Goal: Information Seeking & Learning: Check status

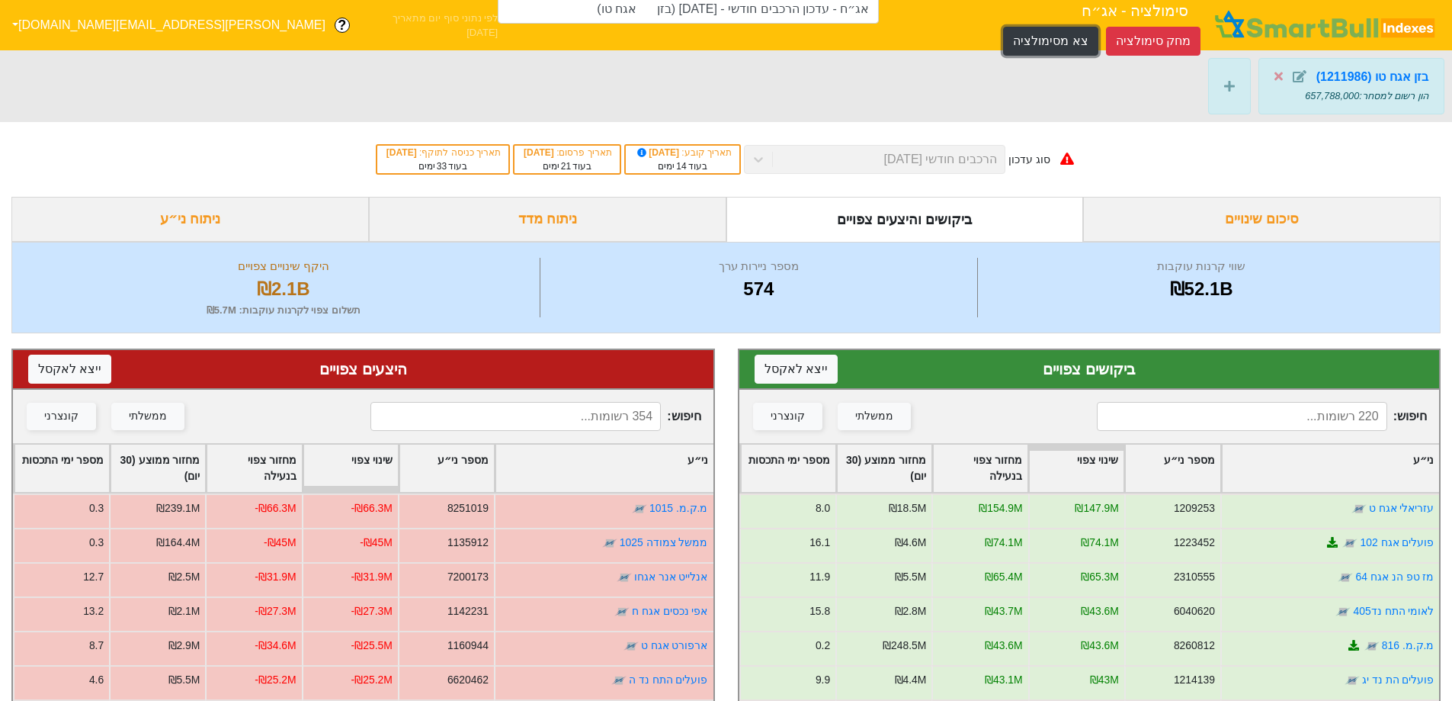
click at [1003, 27] on button "צא מסימולציה" at bounding box center [1050, 41] width 95 height 29
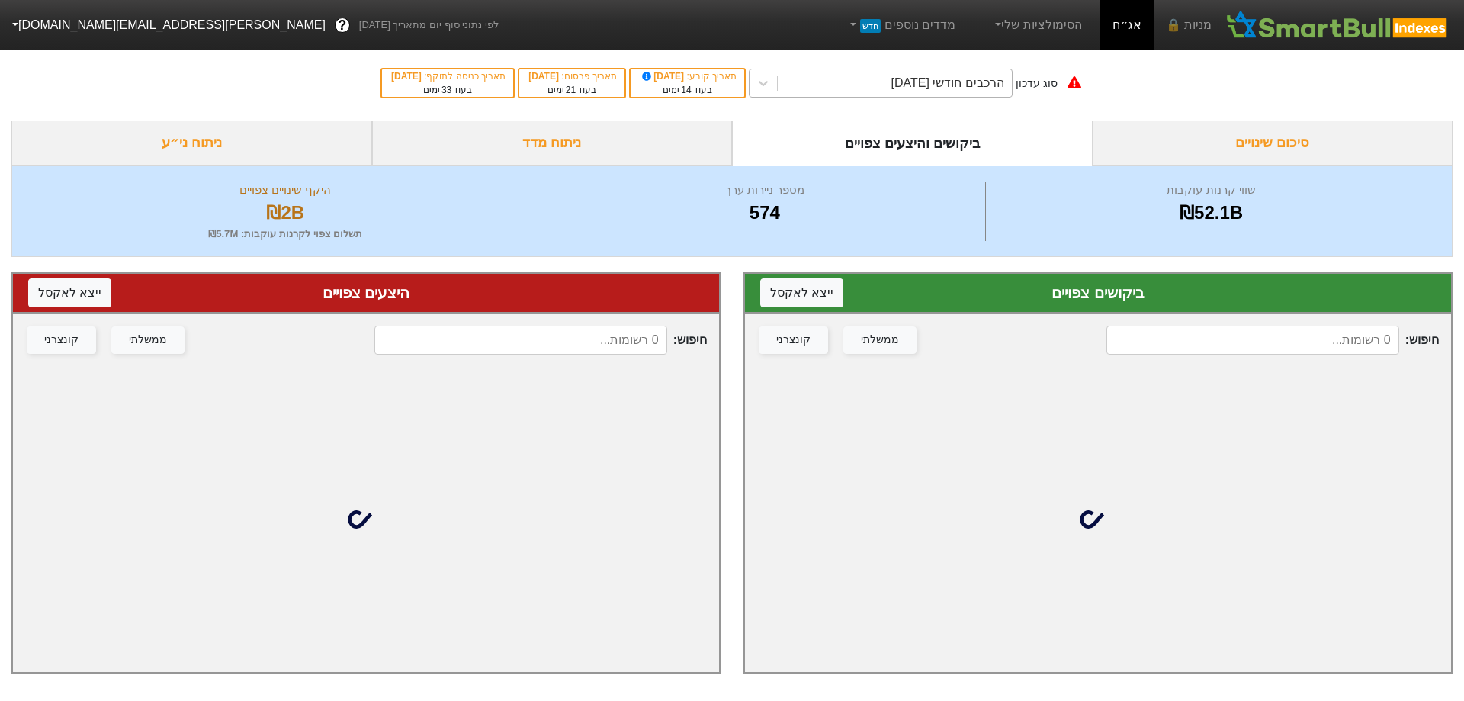
click at [980, 88] on div "הרכבים חודשי [DATE]" at bounding box center [946, 83] width 113 height 18
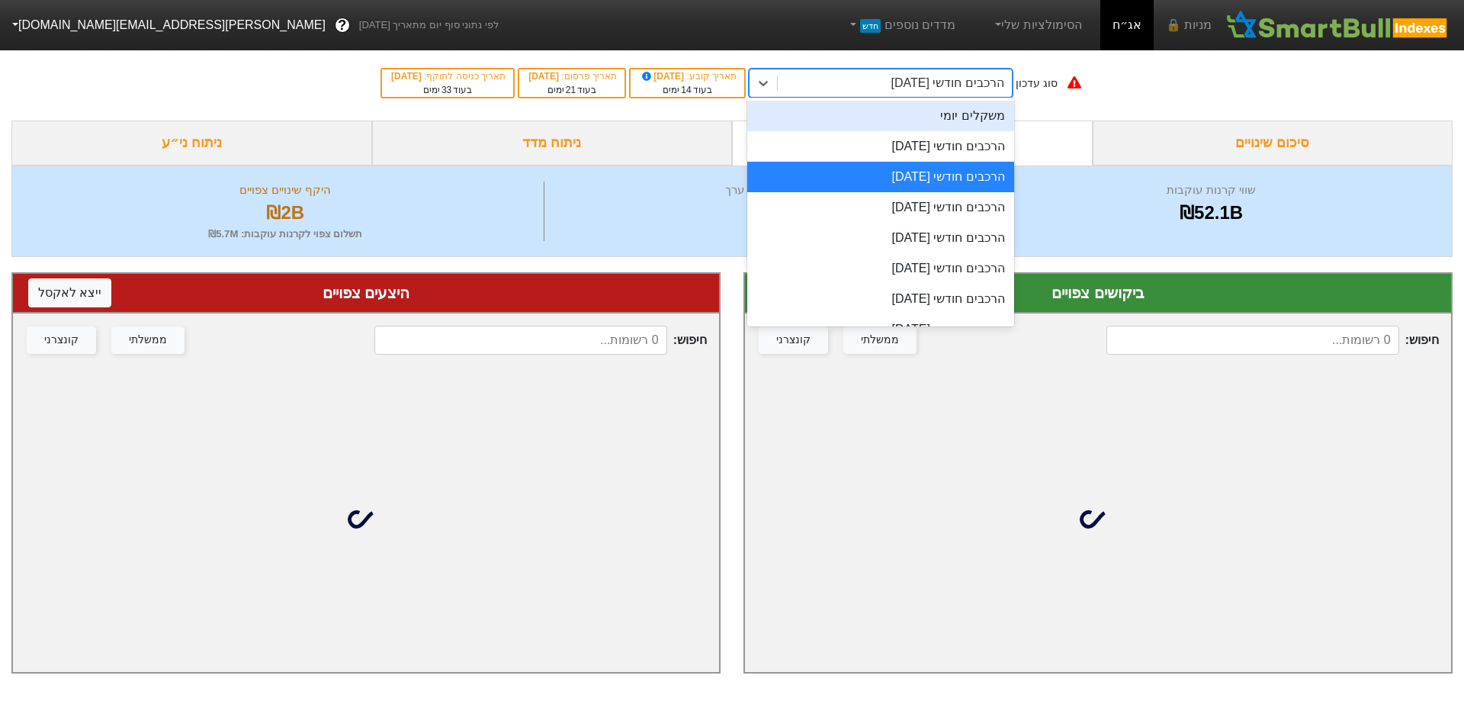
click at [978, 117] on div "משקלים יומי" at bounding box center [880, 116] width 267 height 30
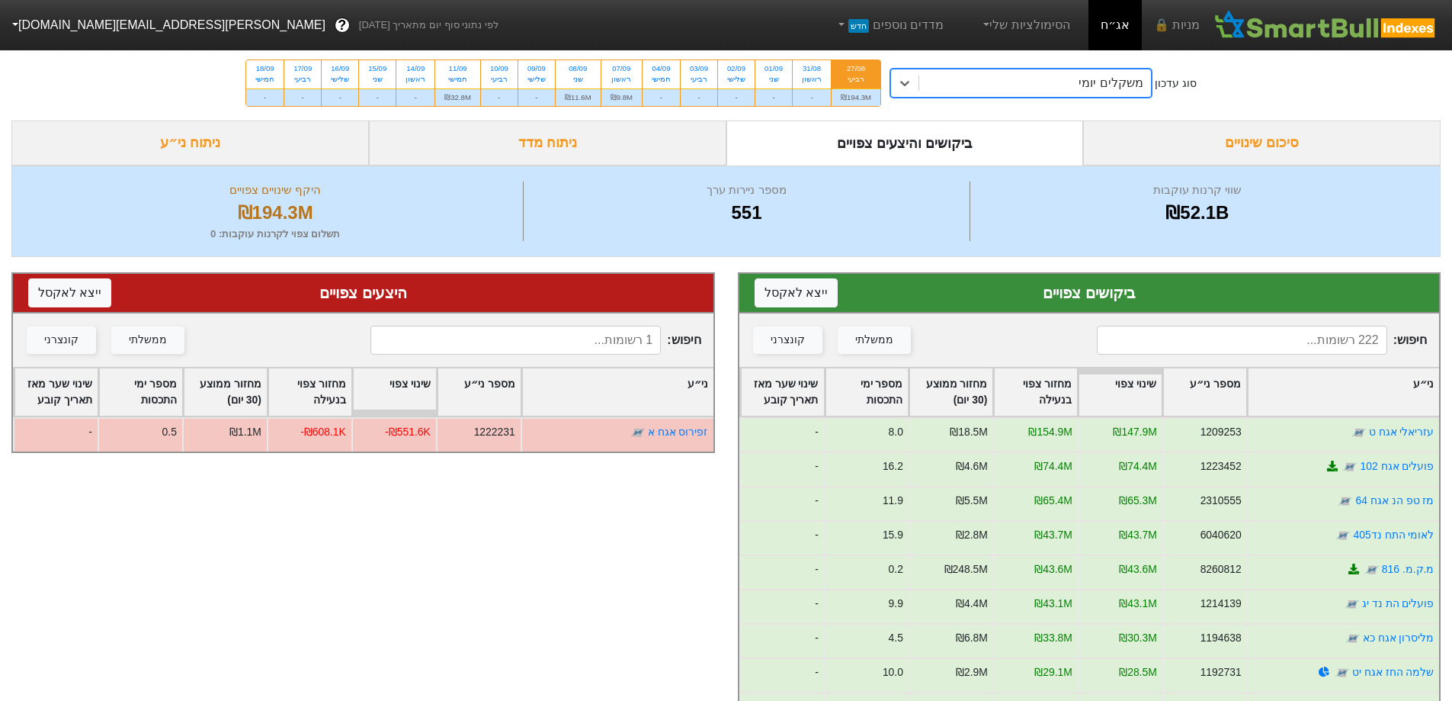
click at [1110, 88] on div "משקלים יומי" at bounding box center [1111, 83] width 64 height 18
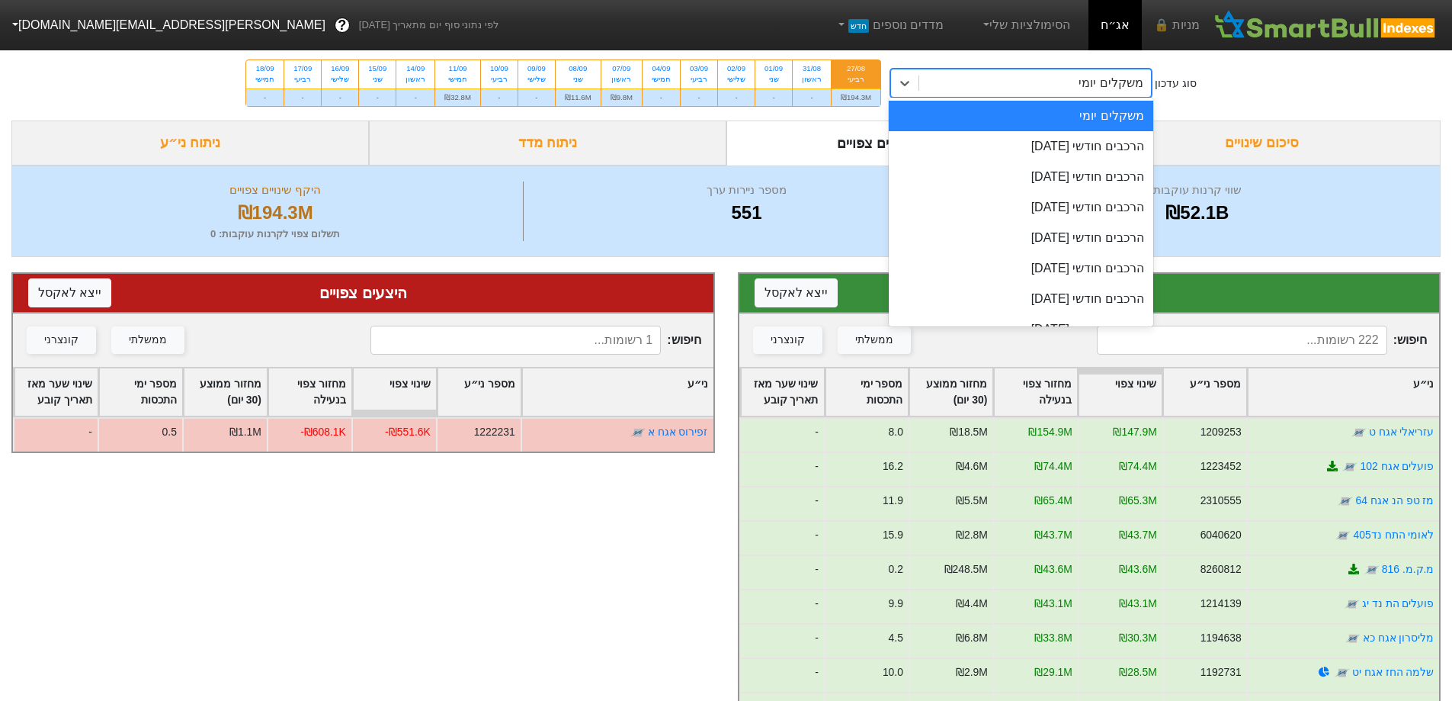
click at [855, 82] on div "רביעי" at bounding box center [856, 79] width 30 height 11
click at [855, 70] on input "27/08 רביעי ₪194.3M" at bounding box center [851, 65] width 10 height 10
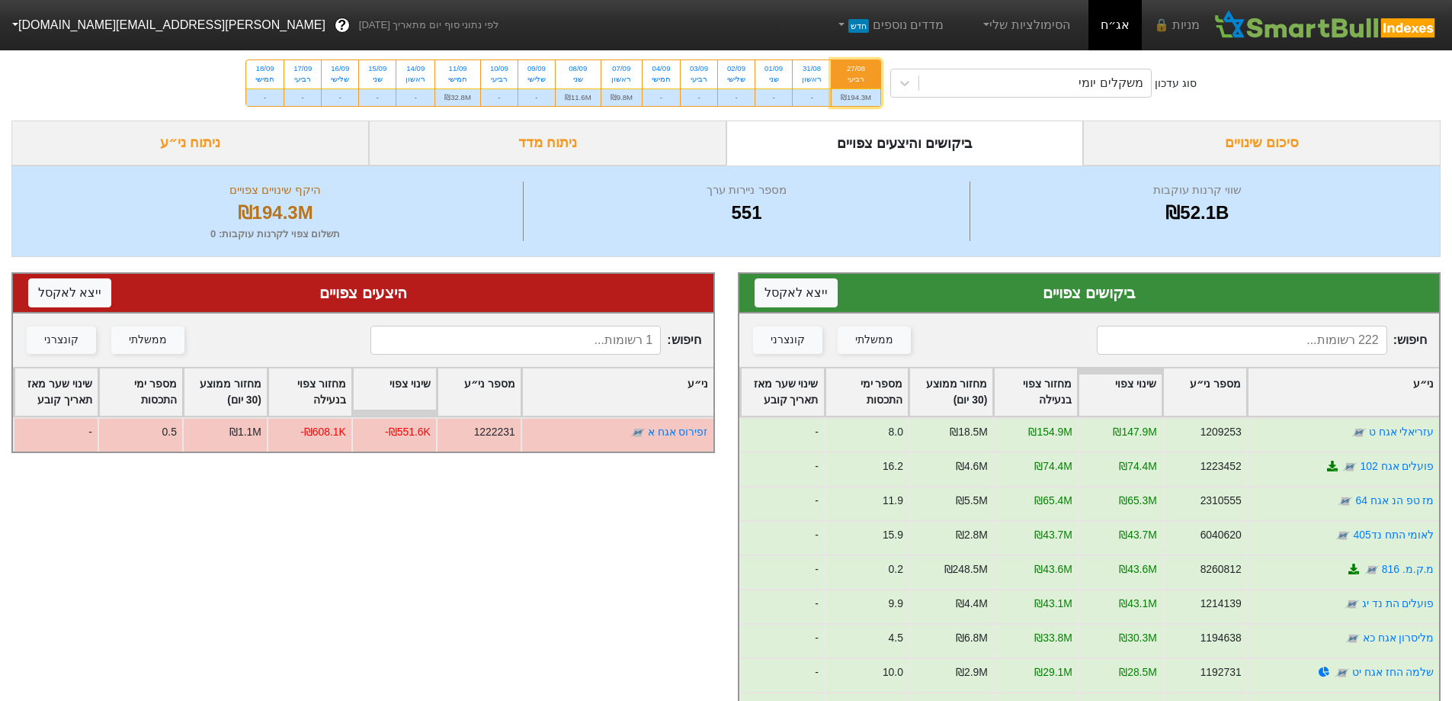
click at [854, 82] on div "רביעי" at bounding box center [856, 79] width 30 height 11
click at [854, 70] on input "27/08 רביעי ₪194.3M" at bounding box center [851, 65] width 10 height 10
click at [793, 77] on div "31/08 ראשון" at bounding box center [812, 73] width 38 height 27
click at [802, 70] on input "31/08 ראשון -" at bounding box center [807, 65] width 10 height 10
radio input "true"
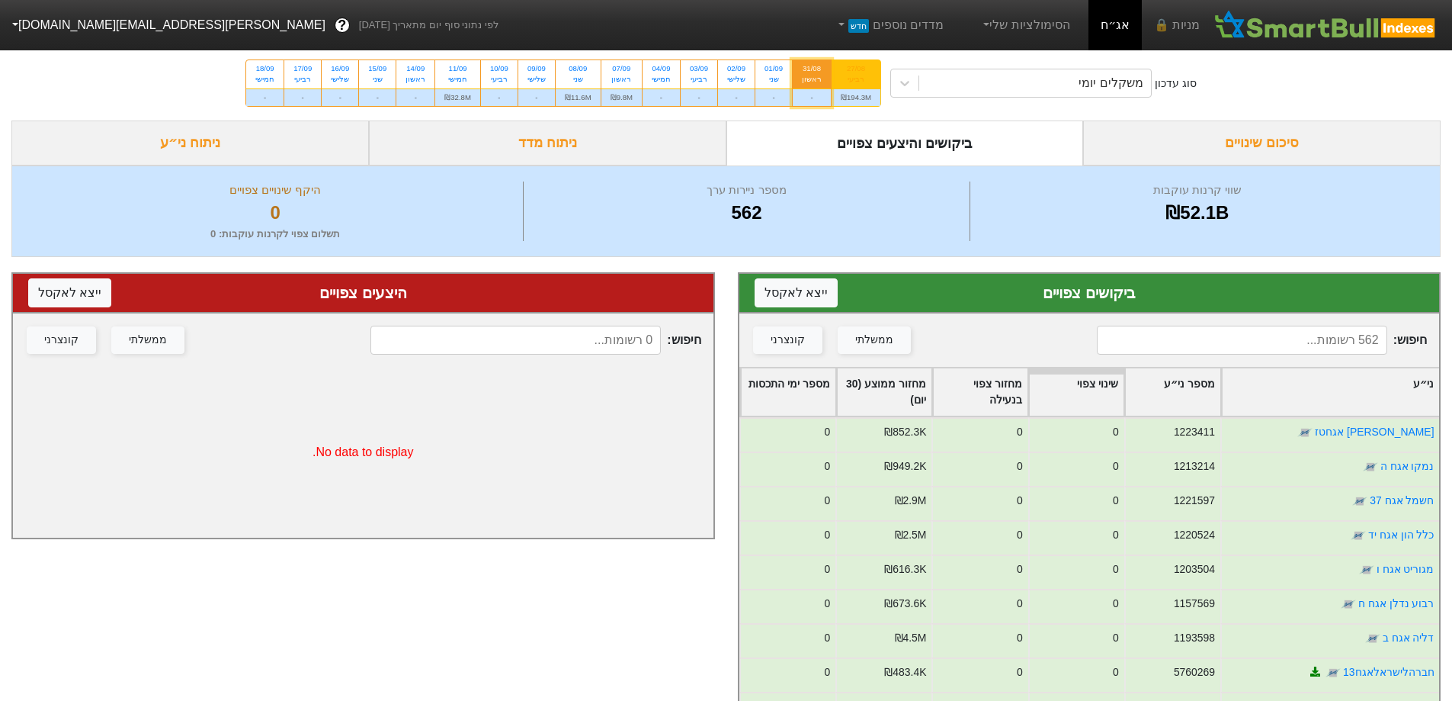
click at [865, 78] on div "רביעי" at bounding box center [856, 79] width 30 height 11
click at [856, 70] on input "27/08 רביעי ₪194.3M" at bounding box center [851, 65] width 10 height 10
radio input "true"
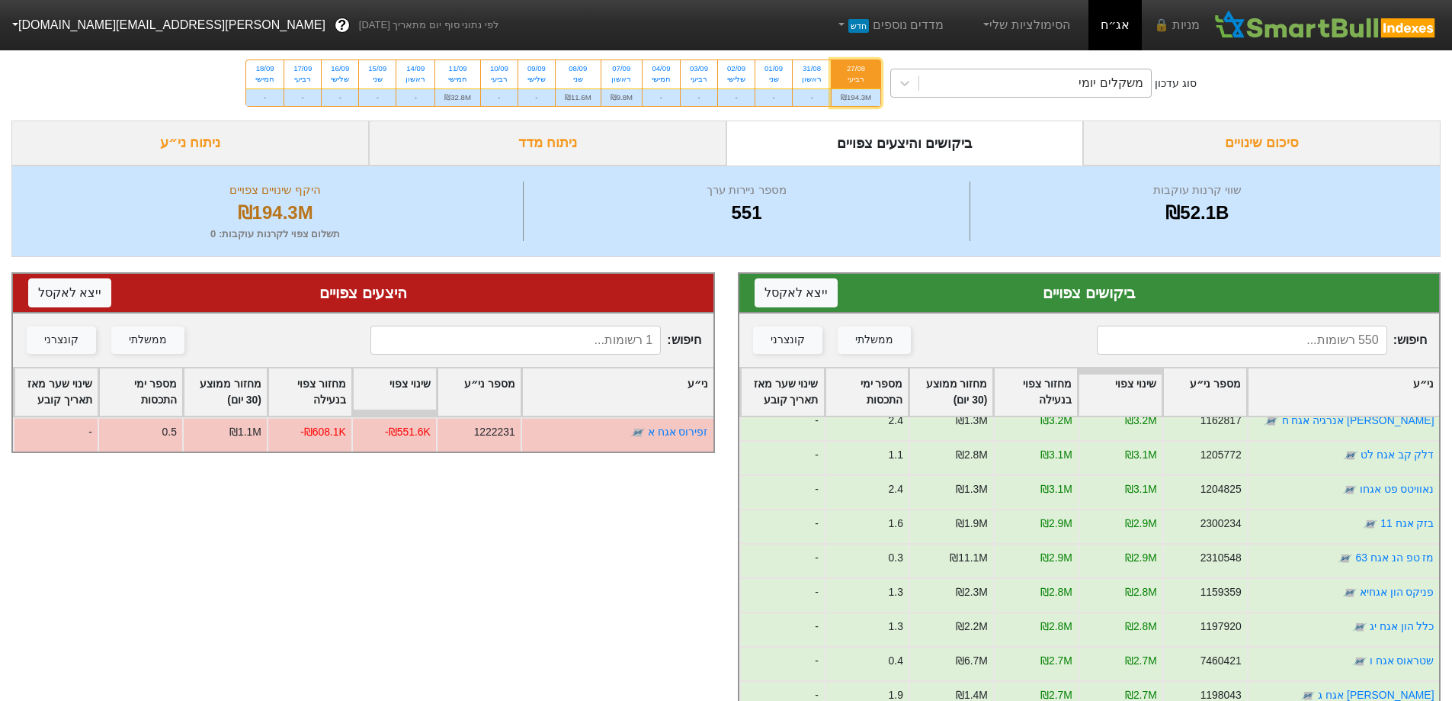
click at [1077, 92] on div "משקלים יומי" at bounding box center [1035, 82] width 232 height 27
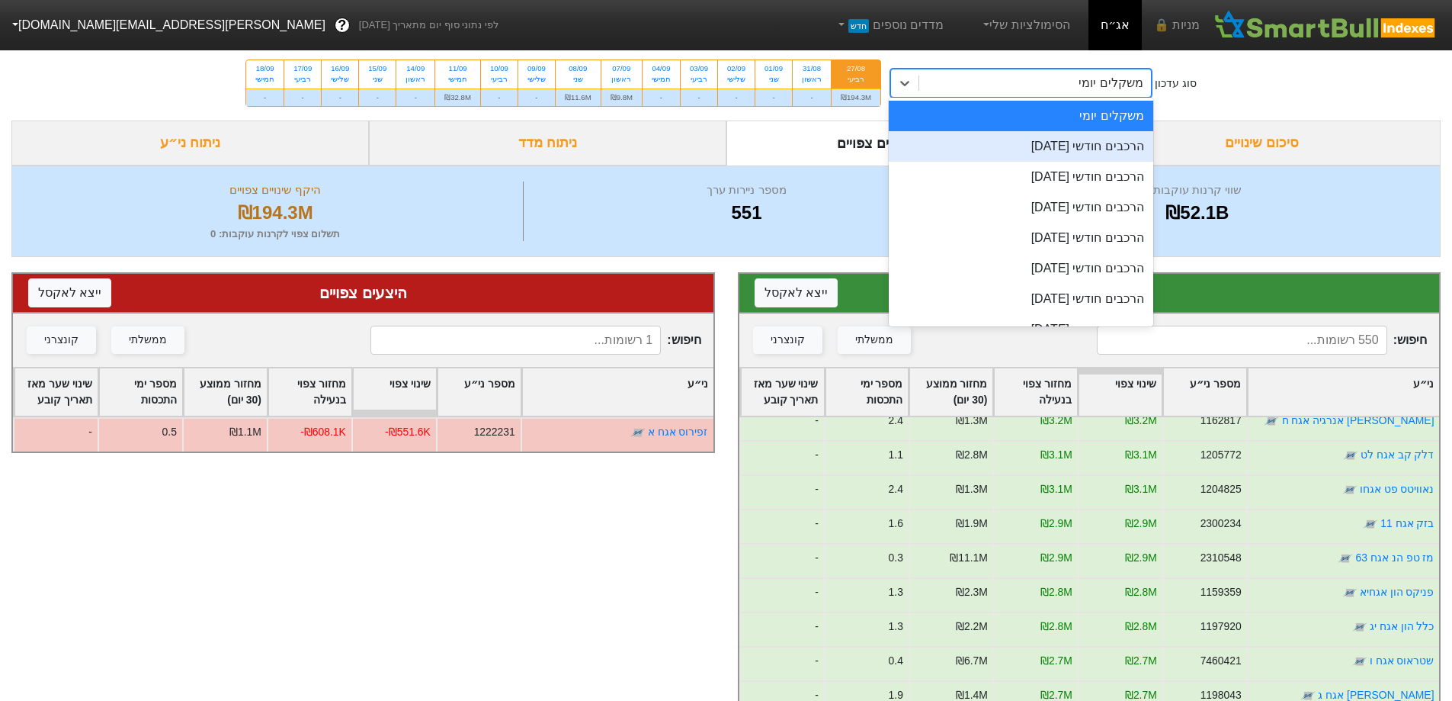
click at [1090, 145] on div "הרכבים חודשי [DATE]" at bounding box center [1021, 146] width 264 height 30
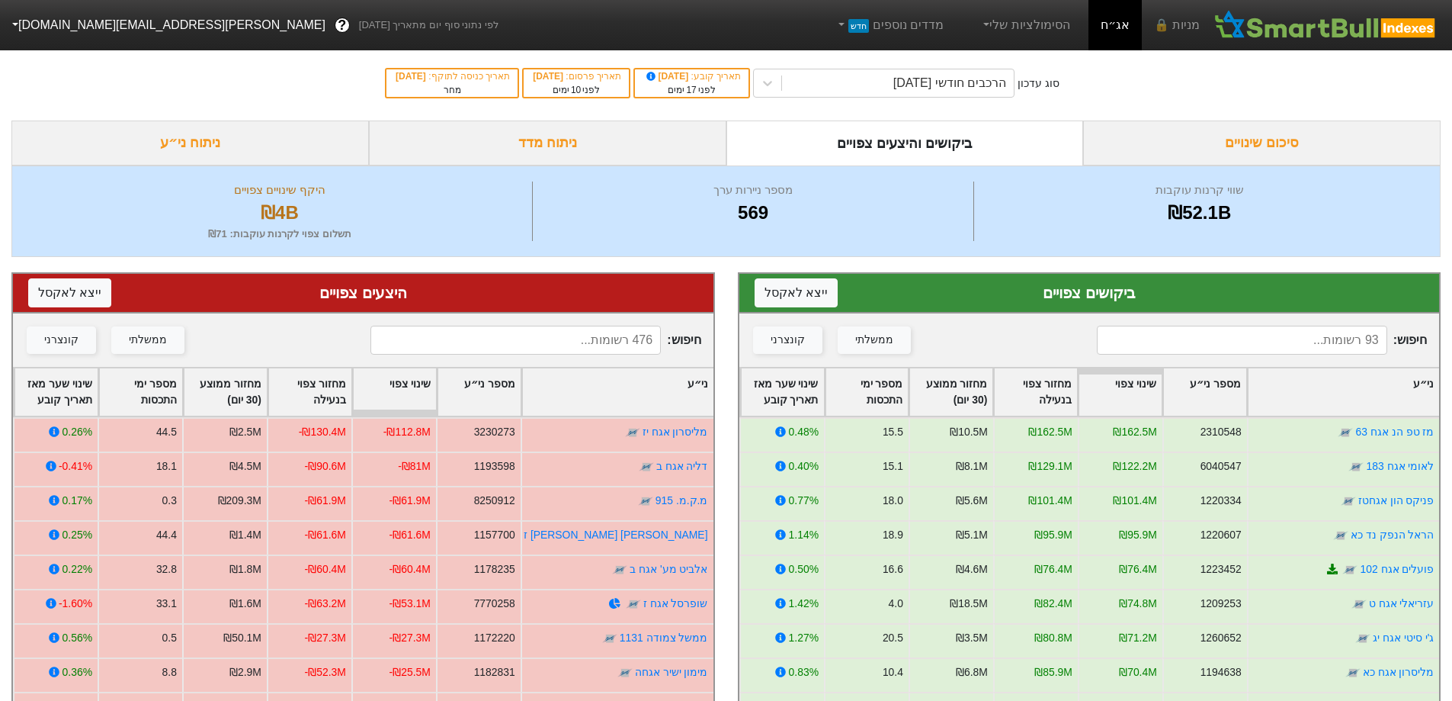
click at [541, 338] on input at bounding box center [515, 339] width 290 height 29
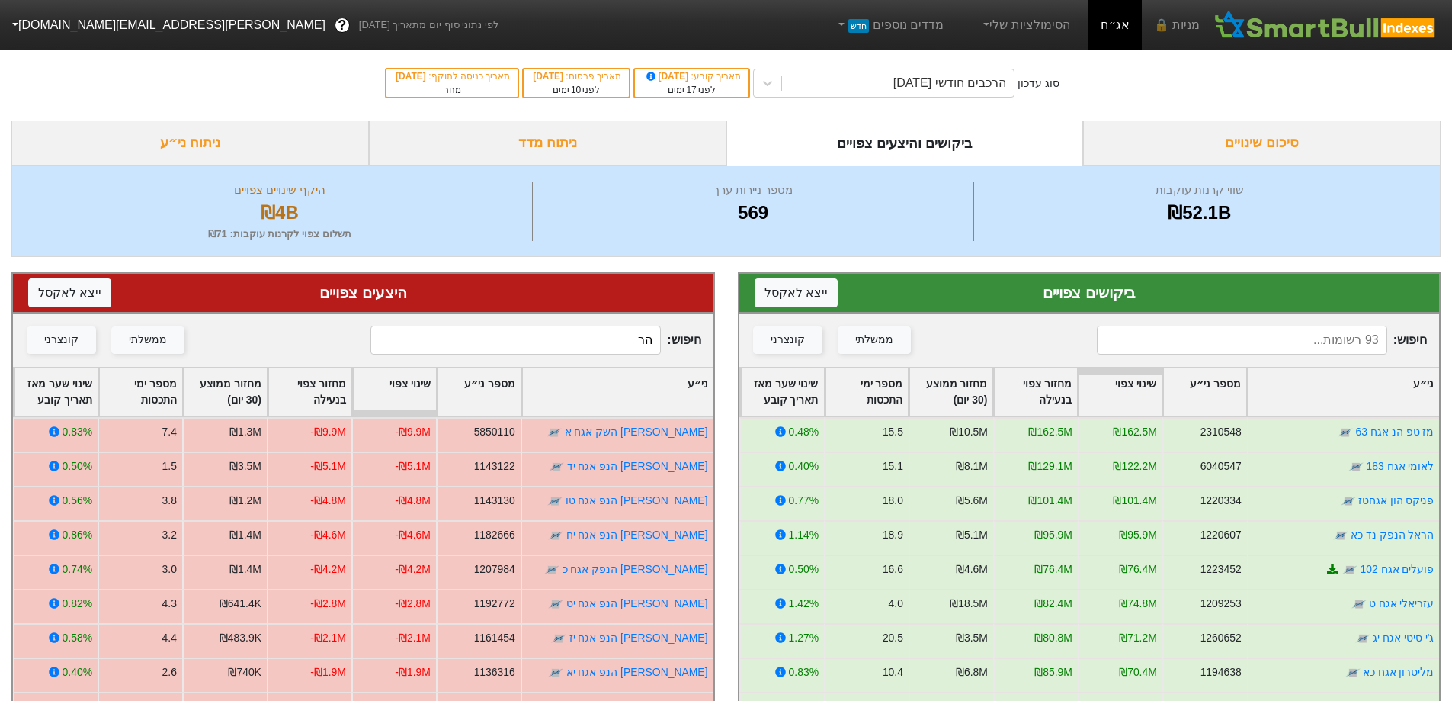
type input "ה"
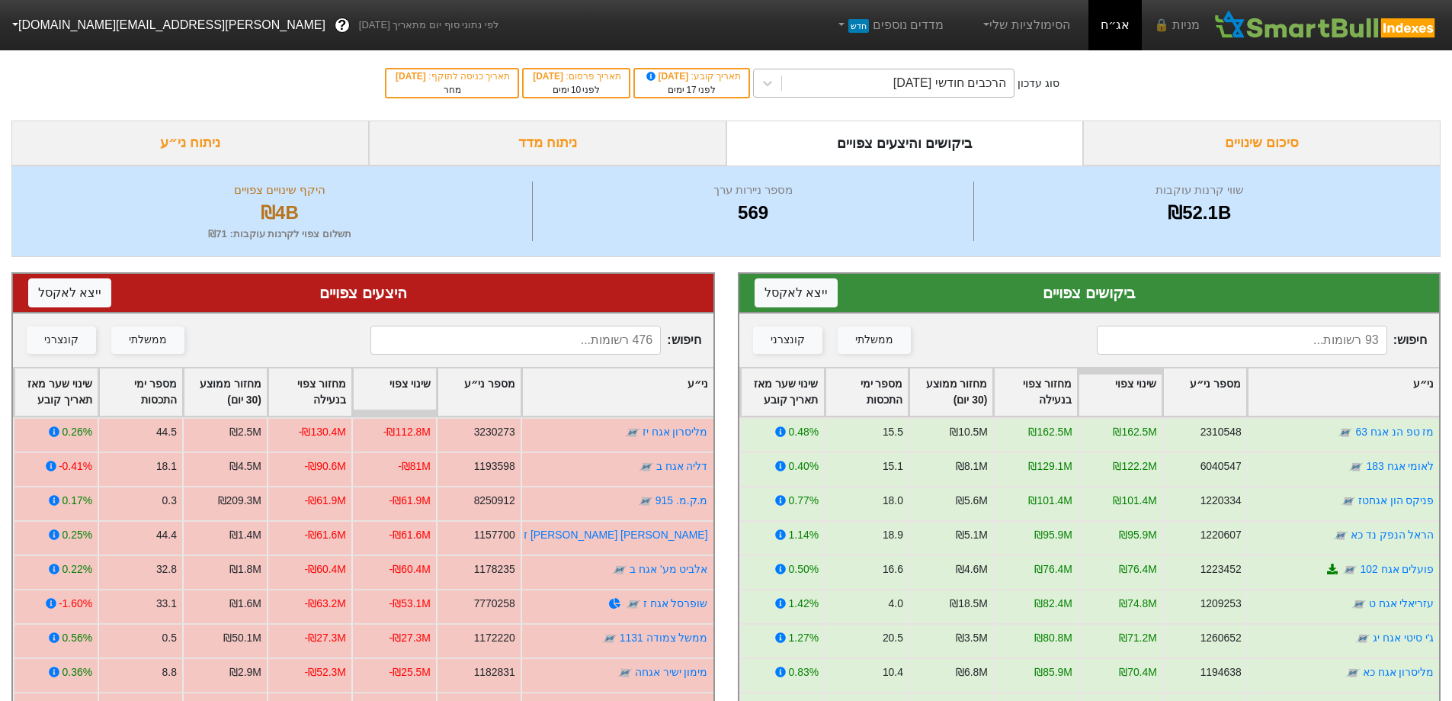
click at [992, 81] on div "הרכבים חודשי [DATE]" at bounding box center [949, 83] width 113 height 18
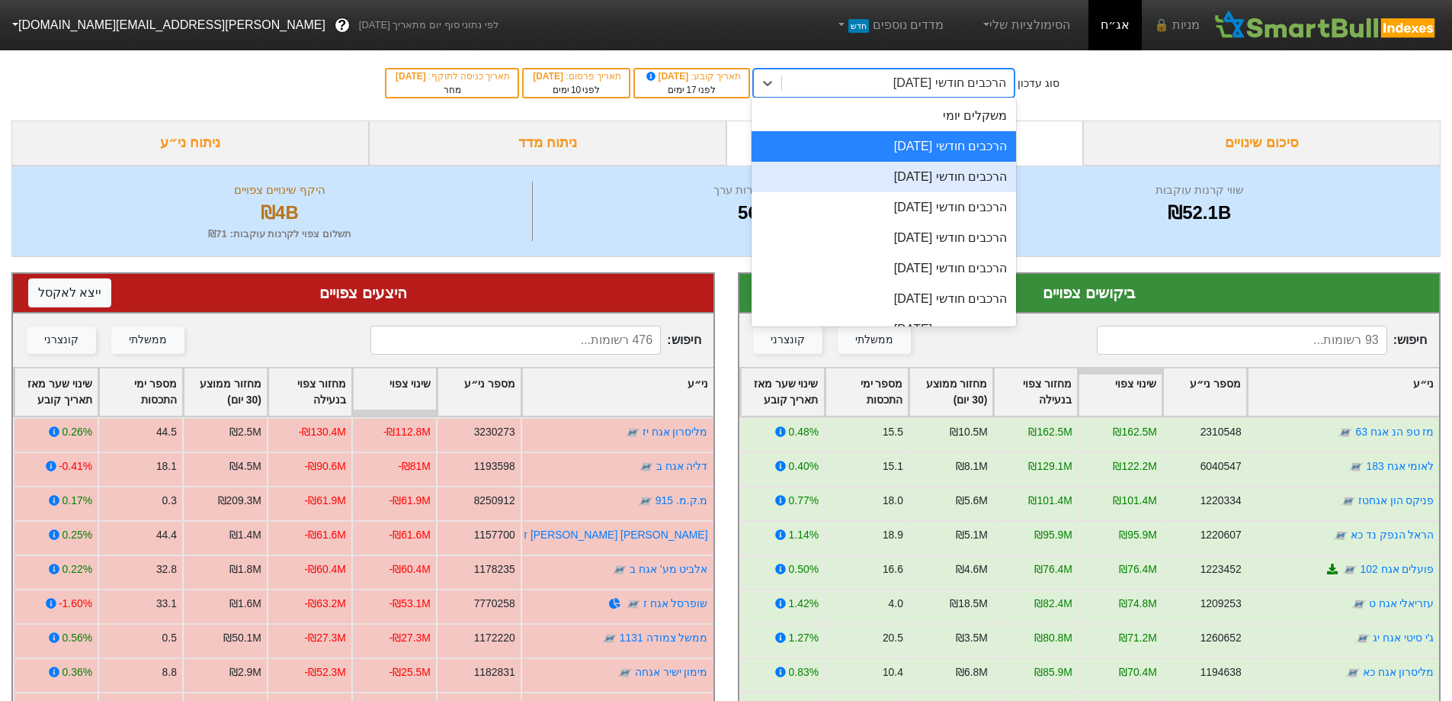
click at [958, 177] on div "הרכבים חודשי [DATE]" at bounding box center [884, 177] width 264 height 30
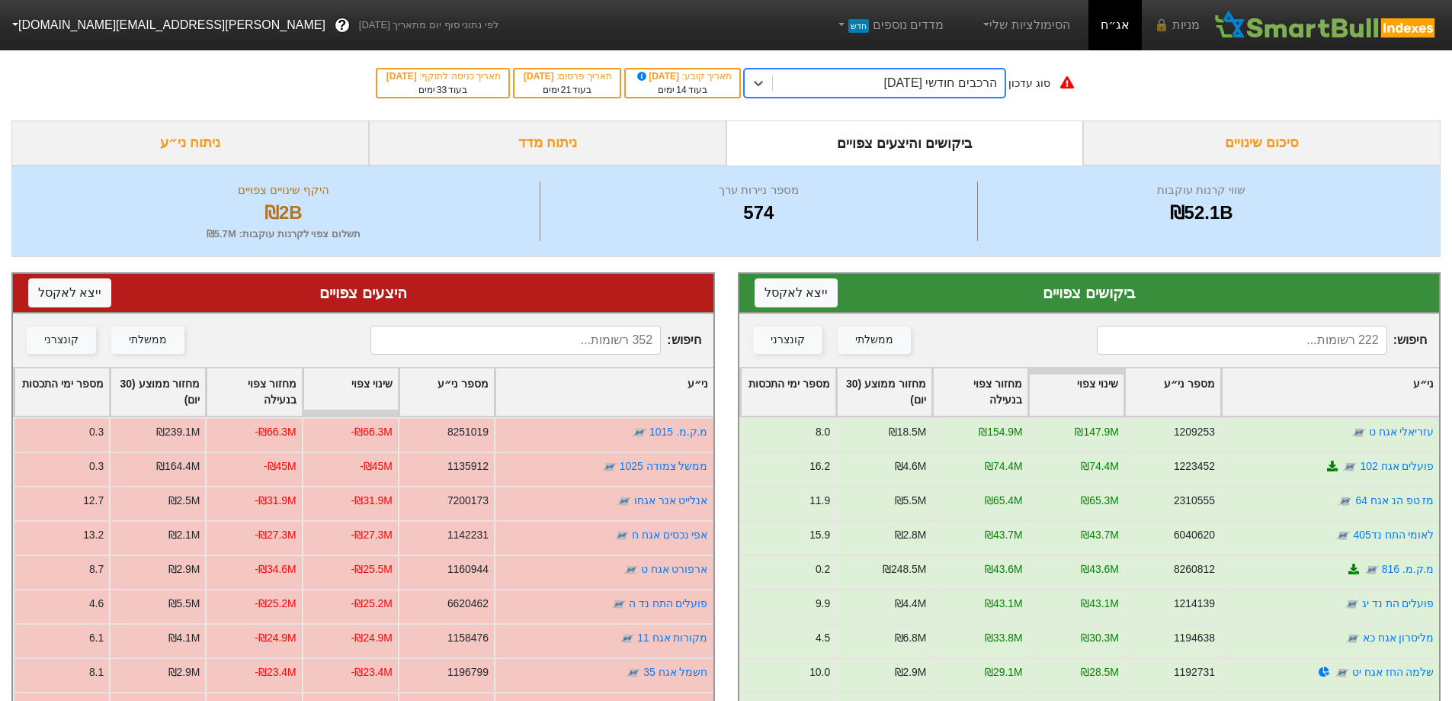
click at [590, 346] on input at bounding box center [515, 339] width 290 height 29
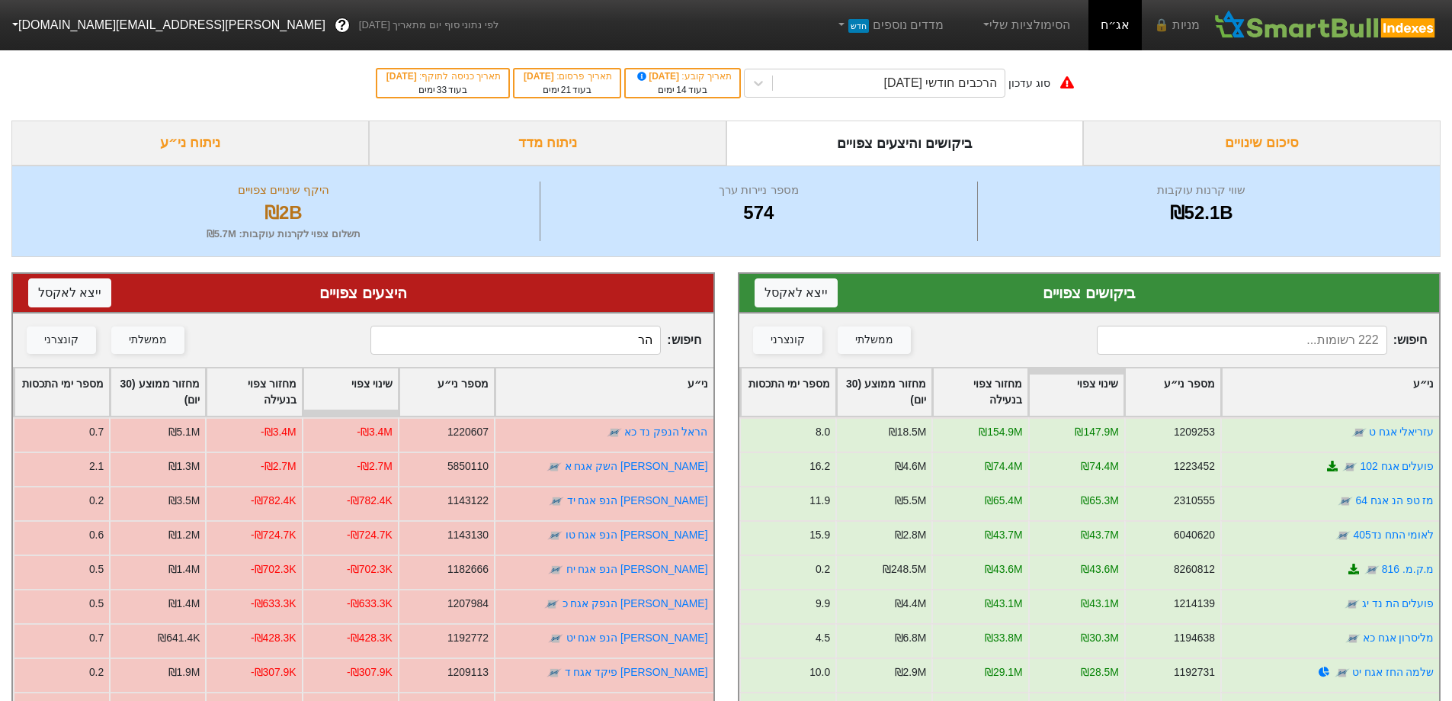
type input "ה"
